Goal: Information Seeking & Learning: Learn about a topic

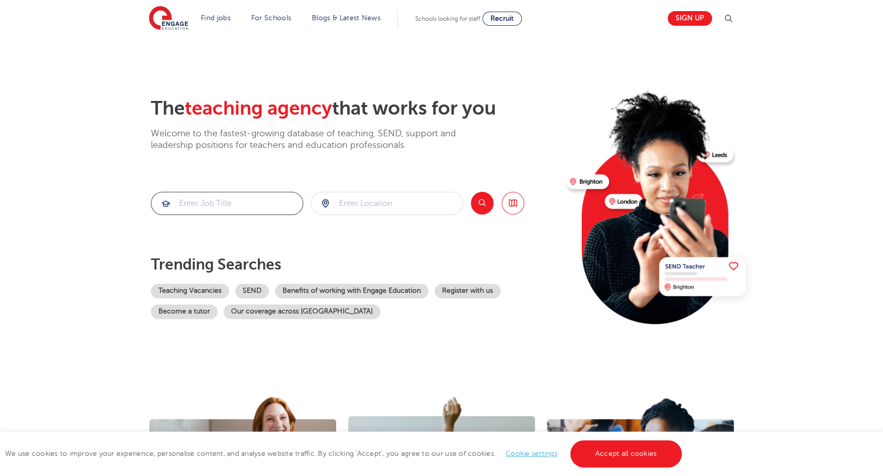
click at [245, 203] on input "search" at bounding box center [226, 203] width 151 height 22
type input "art teacher"
click at [353, 208] on input "search" at bounding box center [386, 203] width 151 height 22
click at [341, 231] on li "Brighton & Hove" at bounding box center [386, 233] width 144 height 20
type input "Brighton & Hove"
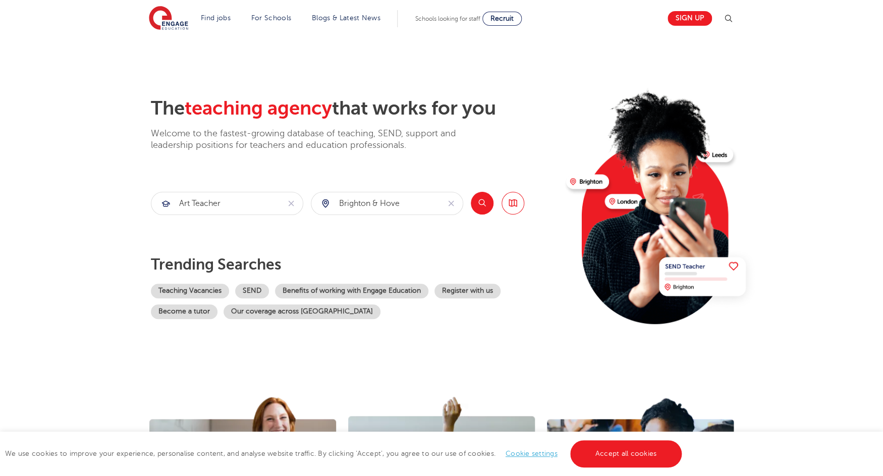
click at [478, 208] on button "Search" at bounding box center [482, 203] width 23 height 23
click at [198, 208] on input "search" at bounding box center [226, 203] width 151 height 22
type input "art teacher"
click at [362, 207] on input "search" at bounding box center [386, 203] width 151 height 22
type input "l"
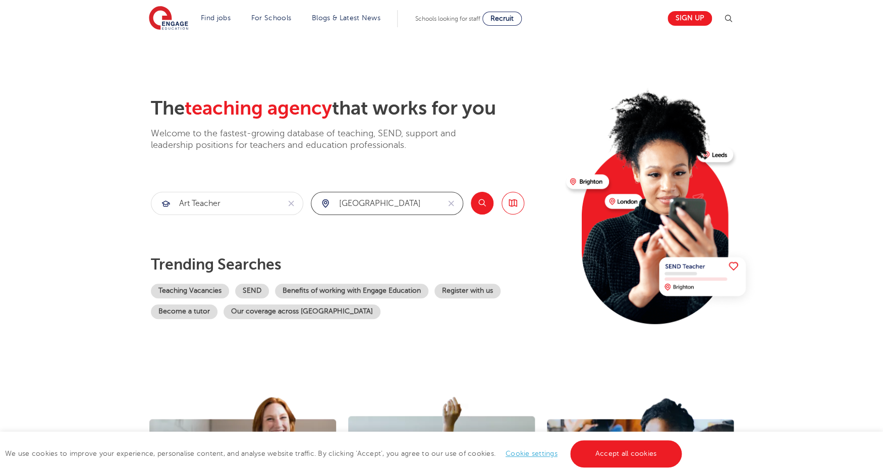
type input "surrey"
click at [479, 203] on button "Search" at bounding box center [482, 203] width 23 height 23
click at [190, 288] on link "Teaching Vacancies" at bounding box center [190, 291] width 78 height 15
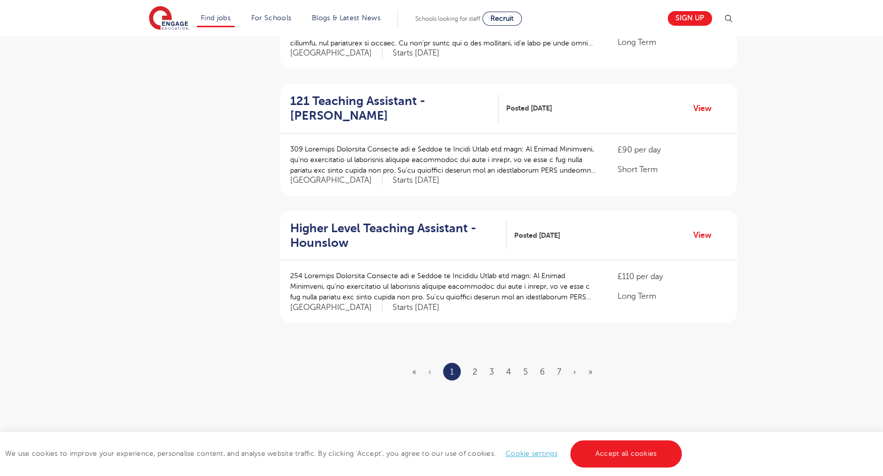
scroll to position [1057, 0]
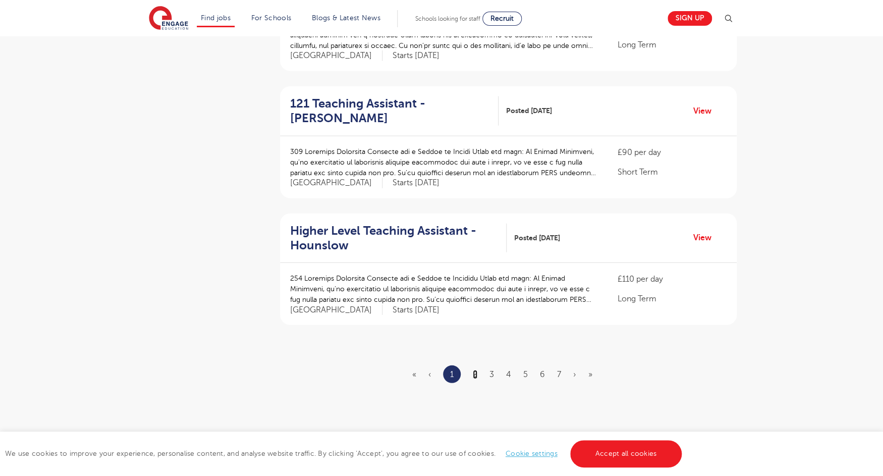
click at [474, 370] on link "2" at bounding box center [475, 374] width 5 height 9
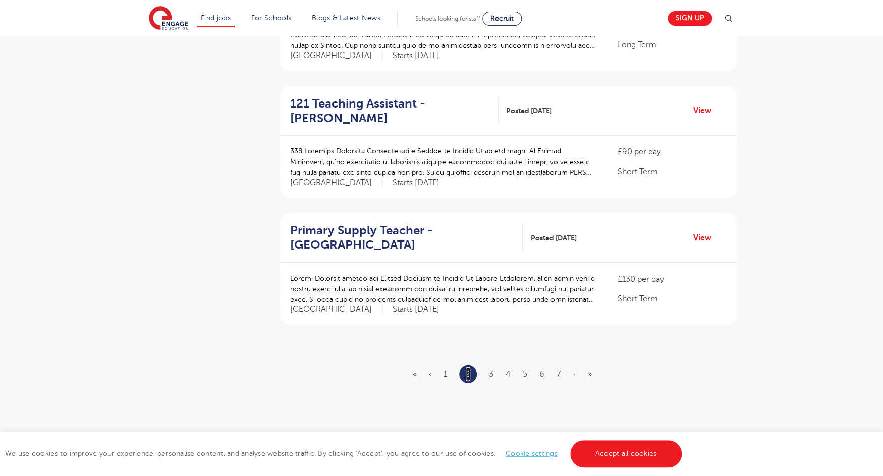
scroll to position [1068, 0]
click at [492, 369] on link "3" at bounding box center [491, 373] width 5 height 9
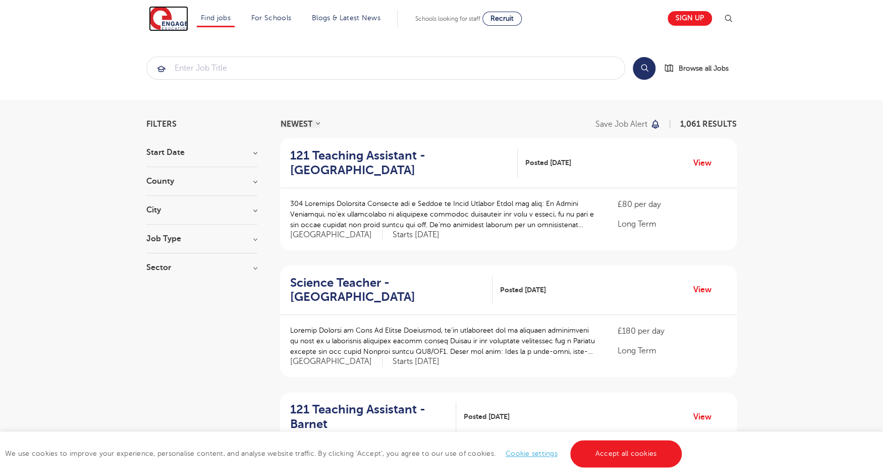
click at [166, 24] on img at bounding box center [168, 18] width 39 height 25
